Goal: Information Seeking & Learning: Learn about a topic

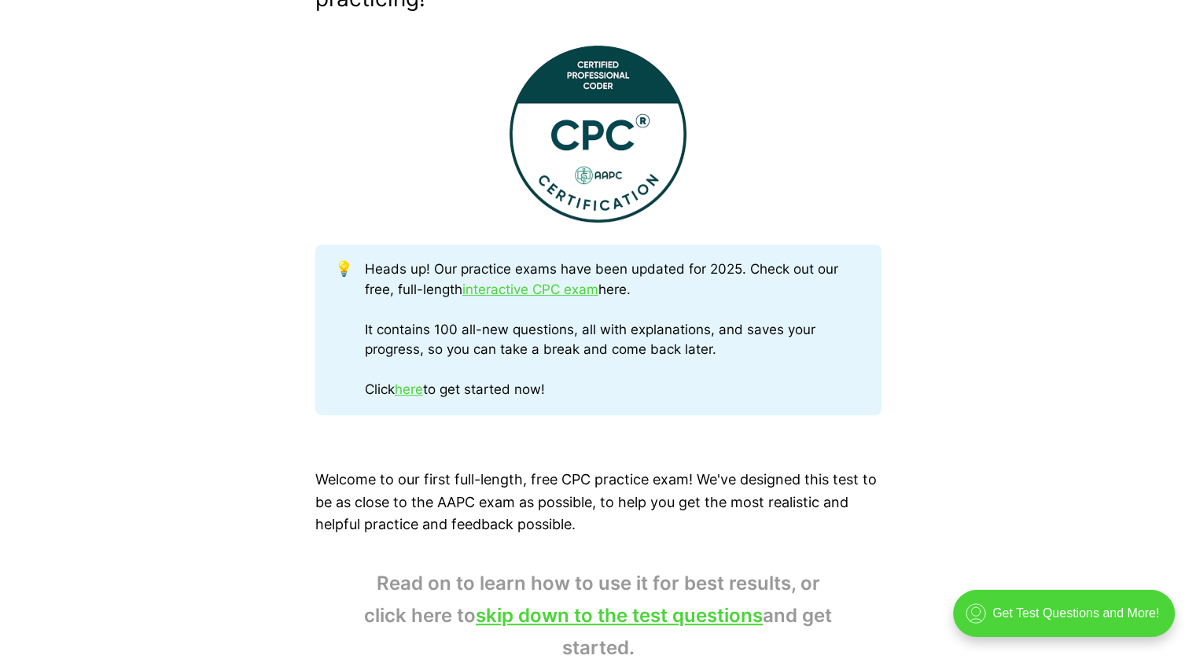
scroll to position [613, 0]
click at [518, 287] on link "interactive CPC exam" at bounding box center [530, 289] width 136 height 16
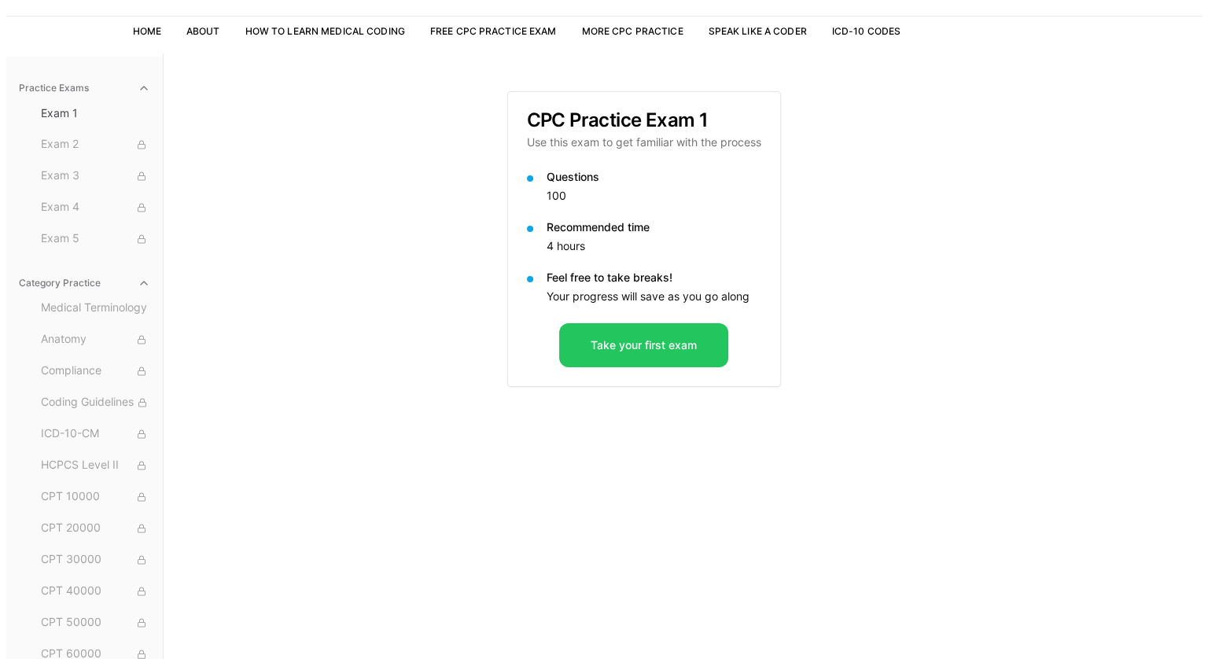
scroll to position [145, 0]
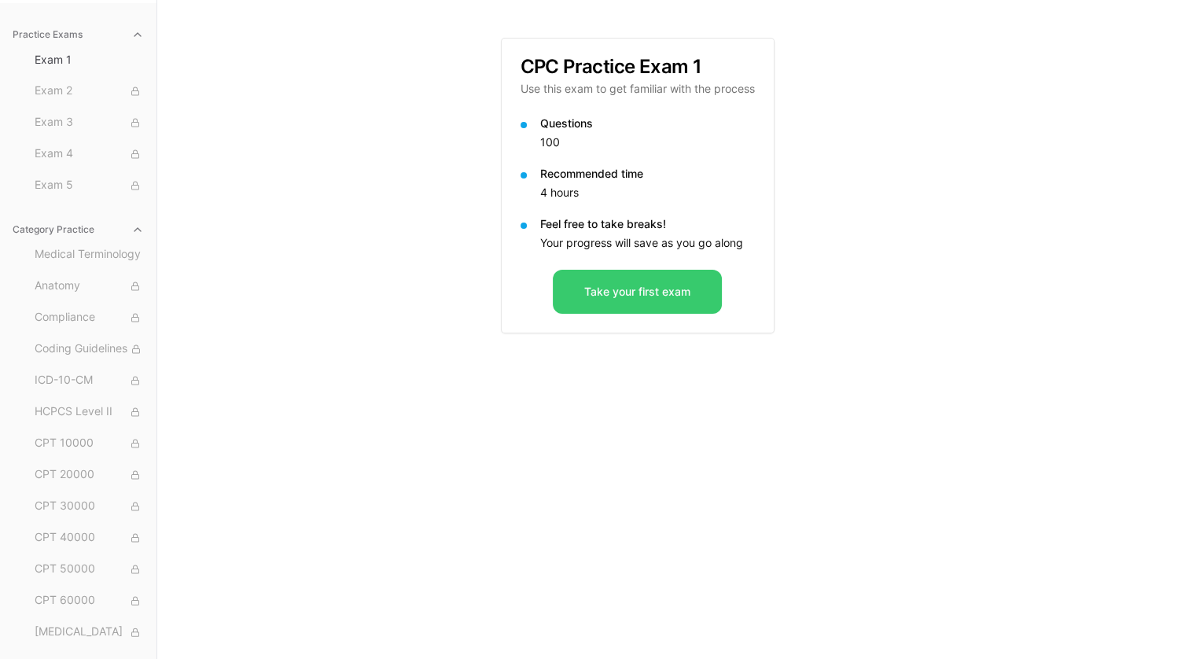
click at [640, 288] on button "Take your first exam" at bounding box center [637, 292] width 169 height 44
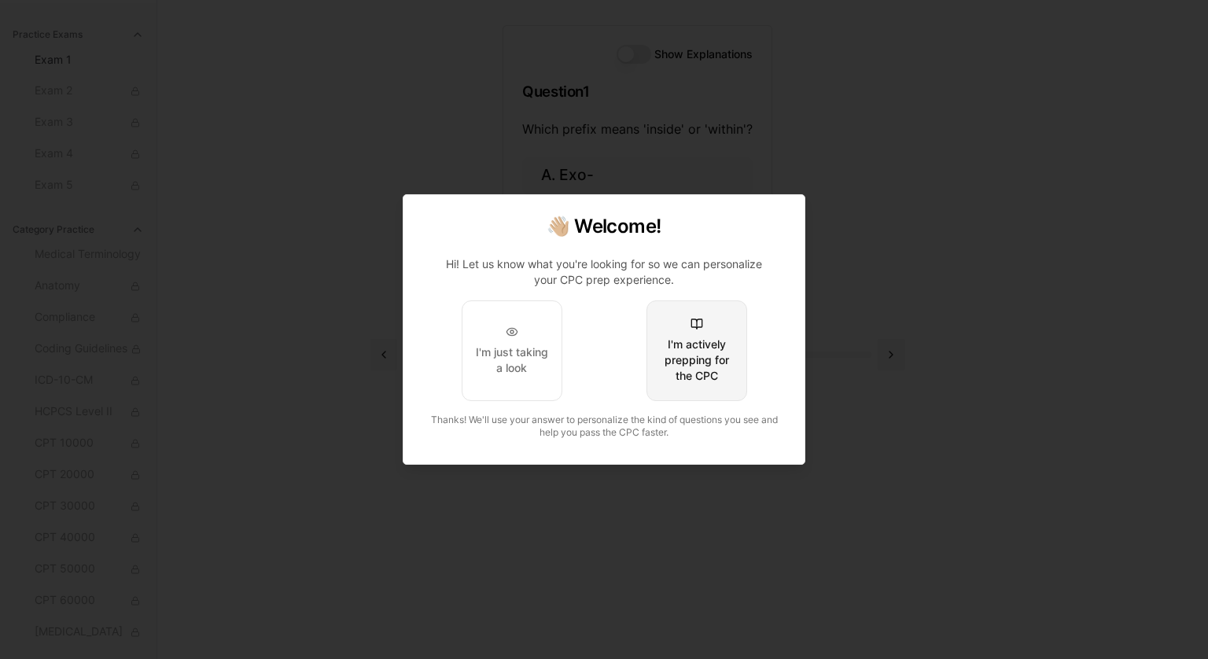
click at [698, 344] on div "I'm actively prepping for the CPC" at bounding box center [697, 360] width 74 height 47
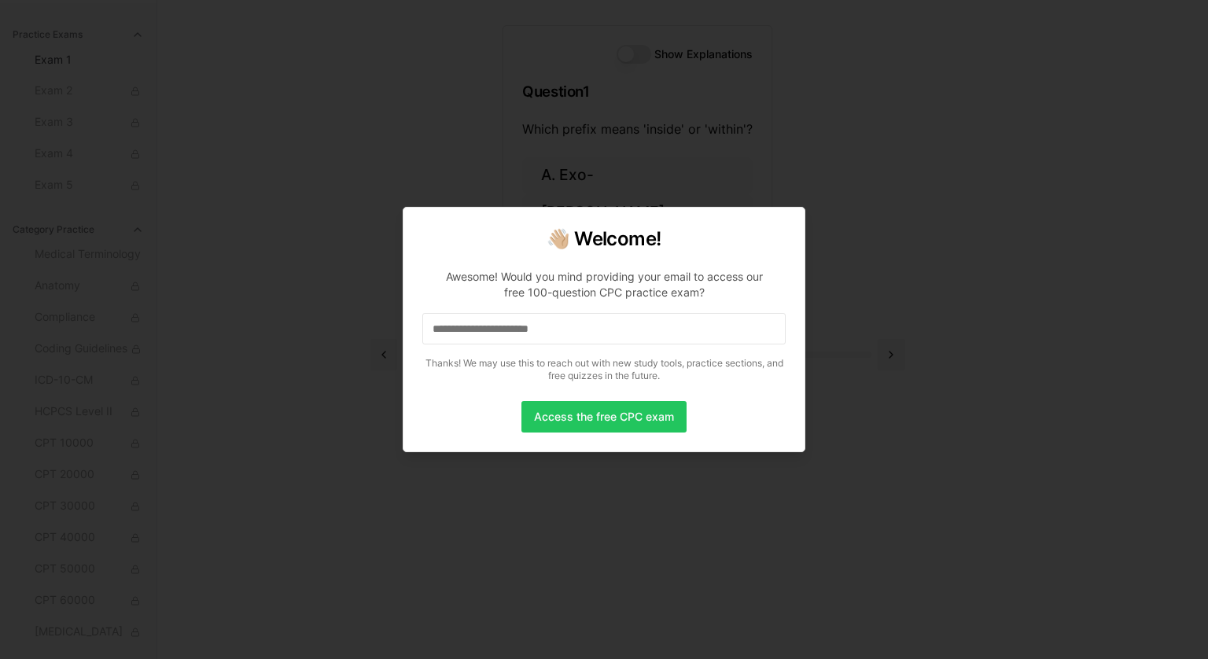
click at [178, 51] on div at bounding box center [604, 329] width 1208 height 659
